Goal: Task Accomplishment & Management: Use online tool/utility

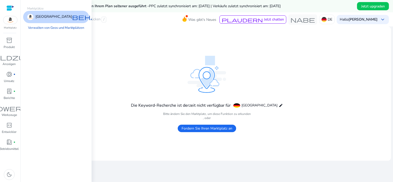
click at [6, 21] on img at bounding box center [10, 20] width 14 height 8
click at [72, 19] on span "behalten" at bounding box center [96, 17] width 49 height 6
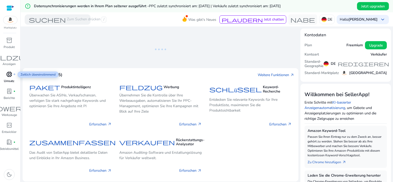
click at [6, 76] on span "donut_small" at bounding box center [9, 74] width 6 height 6
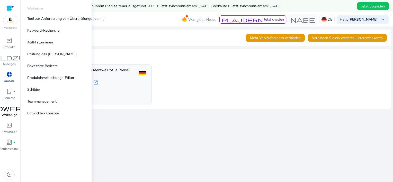
click at [8, 111] on span "Handwerker" at bounding box center [9, 108] width 62 height 6
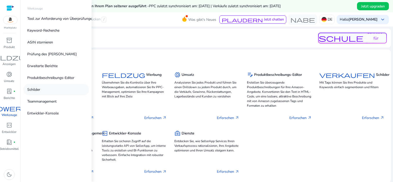
click at [44, 91] on link "Schilder" at bounding box center [56, 90] width 66 height 12
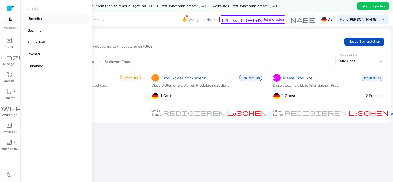
click at [32, 20] on p "Überblick" at bounding box center [34, 18] width 15 height 5
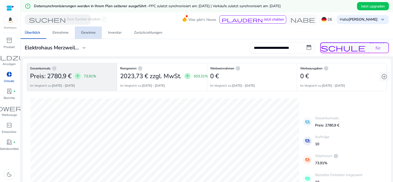
click at [89, 32] on font "Gewinne" at bounding box center [88, 33] width 15 height 4
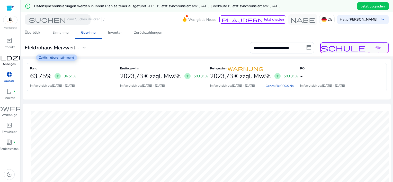
click at [7, 58] on span "Feldzug" at bounding box center [9, 57] width 43 height 6
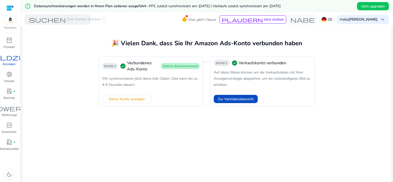
scroll to position [16, 0]
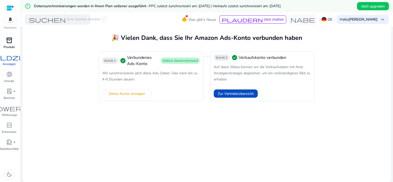
click at [9, 39] on span "inventory_2" at bounding box center [9, 40] width 6 height 6
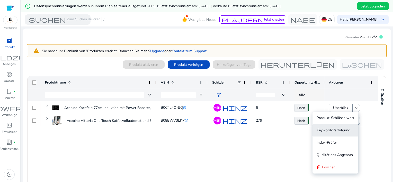
click at [344, 131] on span "Keyword-Verfolgung" at bounding box center [334, 130] width 34 height 5
click at [338, 132] on span "Keyword-Verfolgung" at bounding box center [334, 130] width 34 height 5
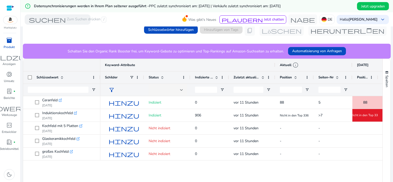
scroll to position [109, 0]
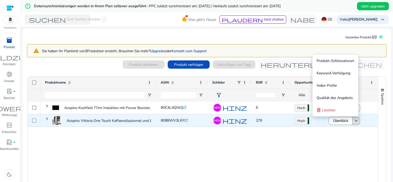
click at [355, 121] on mat-icon "keyboard_arrow_down" at bounding box center [356, 121] width 5 height 5
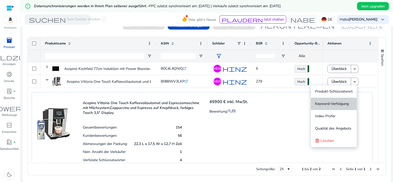
click at [332, 105] on span "Keyword-Verfolgung" at bounding box center [332, 103] width 34 height 5
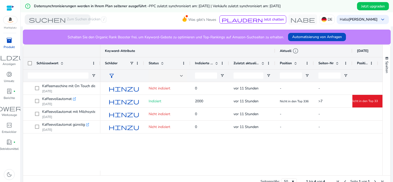
scroll to position [135, 0]
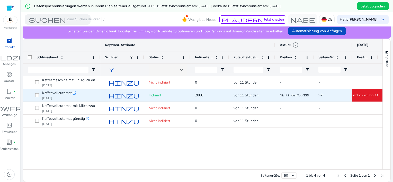
click at [122, 97] on span "hinzufügen" at bounding box center [138, 95] width 59 height 6
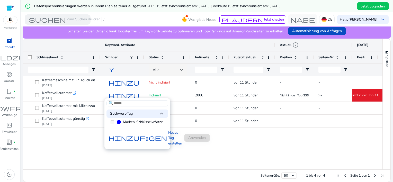
click at [324, 144] on div at bounding box center [196, 91] width 393 height 182
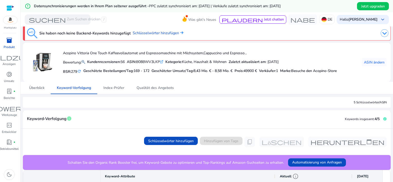
scroll to position [0, 0]
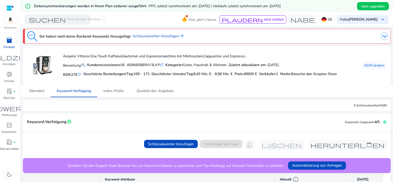
scroll to position [51, 0]
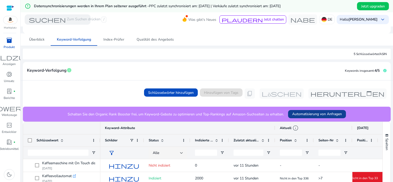
click at [317, 112] on span "Automatisierung von Anfragen" at bounding box center [317, 113] width 50 height 5
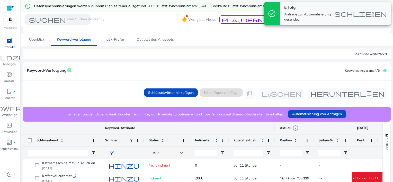
click at [272, 69] on mat-card-header "Keyword-Verfolgung Info Keywords insgesamt: 4/5" at bounding box center [207, 73] width 368 height 14
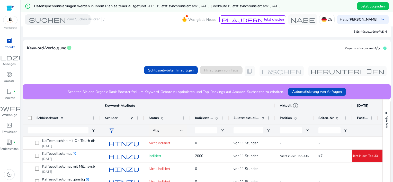
scroll to position [135, 0]
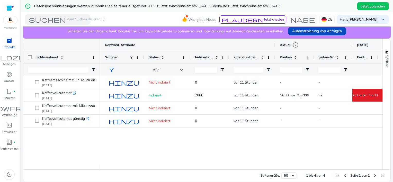
drag, startPoint x: 196, startPoint y: 170, endPoint x: 257, endPoint y: 163, distance: 61.3
click at [257, 163] on div "Drag here to set row groups Drag here to set column labels Schlüsselwort Keywor…" at bounding box center [207, 111] width 368 height 144
drag, startPoint x: 201, startPoint y: 169, endPoint x: 232, endPoint y: 167, distance: 31.0
click at [232, 167] on div "Drag here to set row groups Drag here to set column labels Schlüsselwort Keywor…" at bounding box center [207, 111] width 368 height 144
click at [251, 163] on div "hinzufügen Nicht indiziert 0 vor 11 Stunden - - Schleuse Upgrade Schleuse Upgra…" at bounding box center [241, 120] width 282 height 89
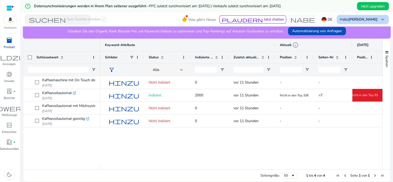
click at [359, 19] on b "[PERSON_NAME]" at bounding box center [363, 19] width 29 height 5
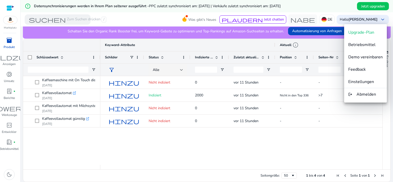
click at [347, 145] on div at bounding box center [196, 91] width 393 height 182
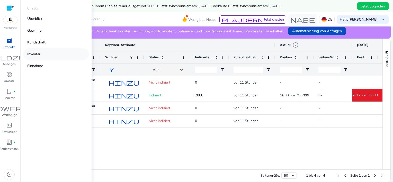
click at [46, 53] on link "Inventar" at bounding box center [56, 54] width 66 height 12
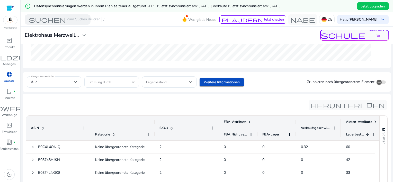
scroll to position [189, 0]
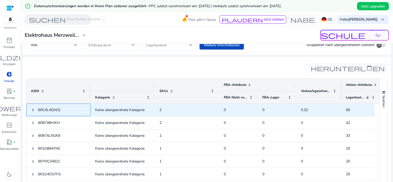
click at [48, 110] on span "B0C4L4QNJQ" at bounding box center [49, 110] width 22 height 5
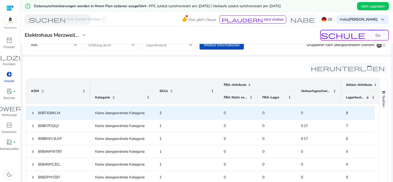
scroll to position [0, 0]
